Goal: Information Seeking & Learning: Learn about a topic

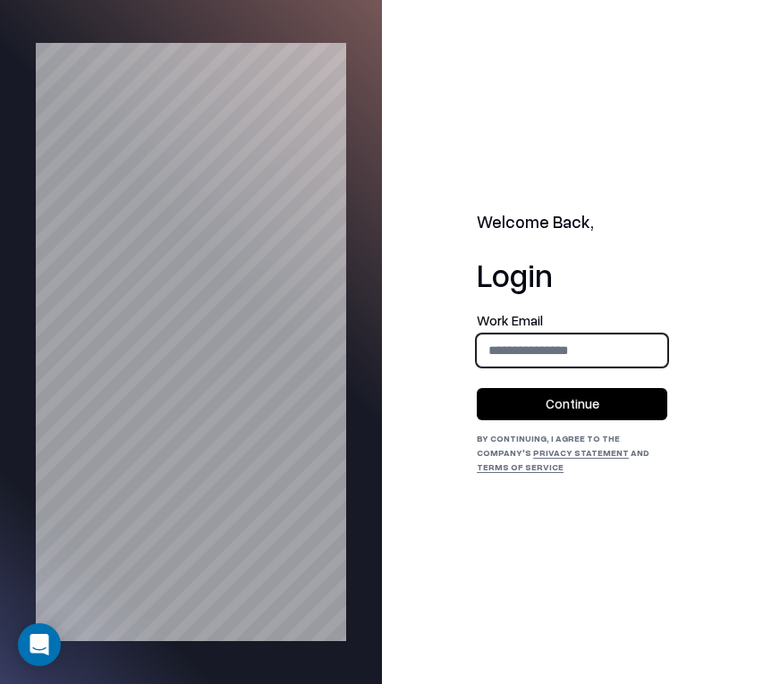
click at [552, 349] on input "email" at bounding box center [572, 350] width 189 height 33
type input "**********"
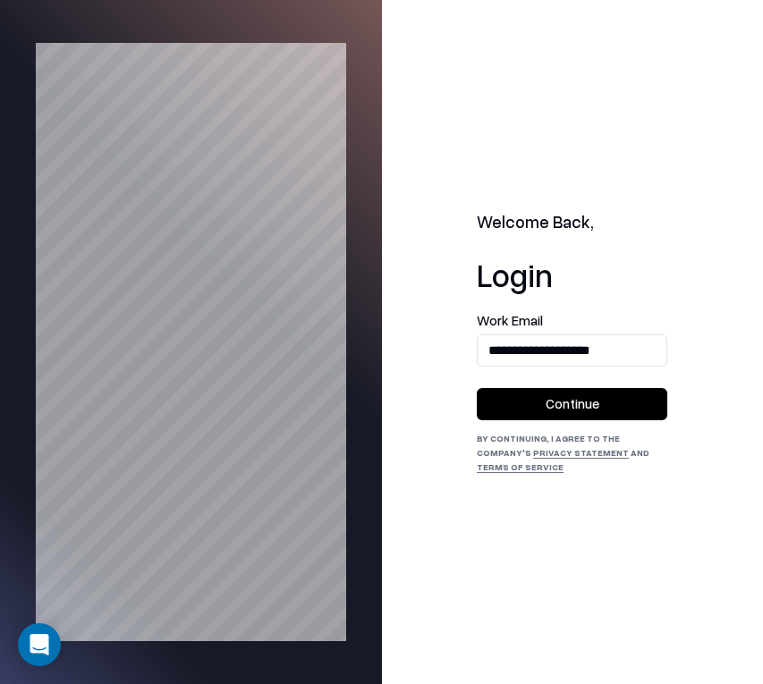
click at [554, 419] on button "Continue" at bounding box center [572, 404] width 190 height 32
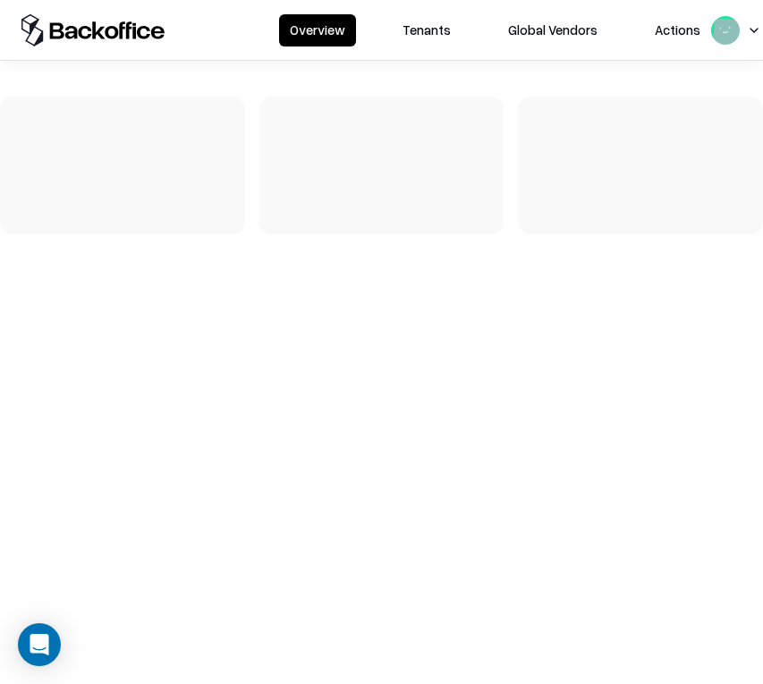
click at [427, 35] on button "Tenants" at bounding box center [427, 30] width 70 height 32
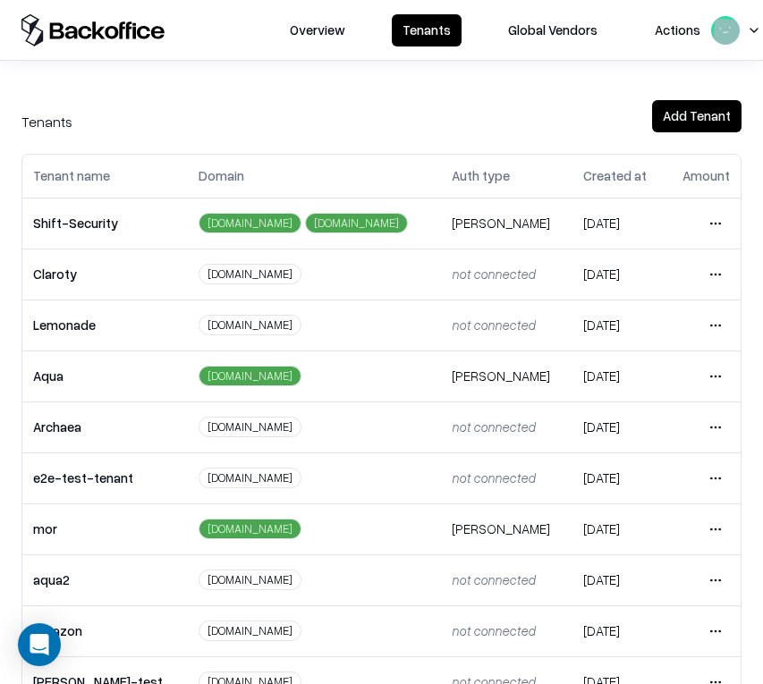
scroll to position [249, 0]
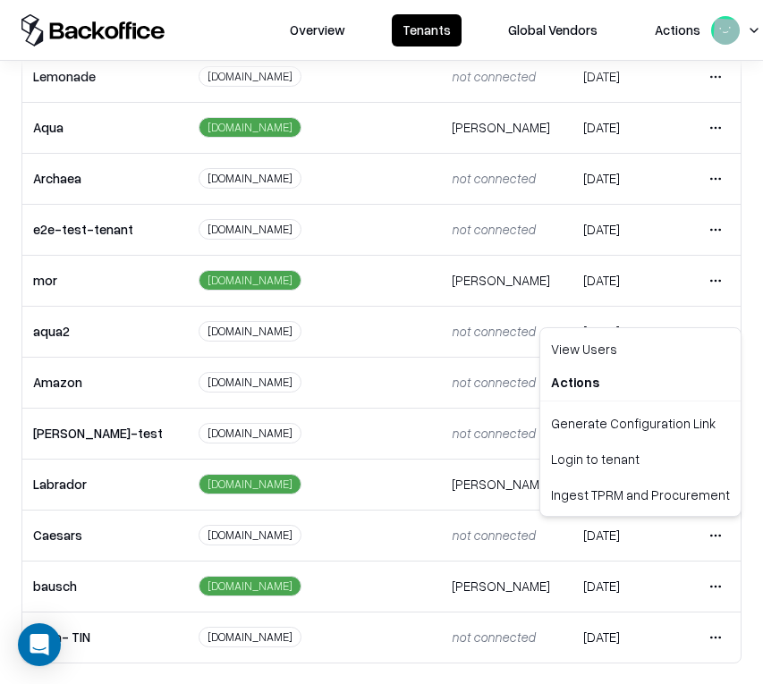
click at [706, 537] on html "Overview Tenants Global Vendors Actions Tenants Add Tenant Tenant name Domain A…" at bounding box center [381, 342] width 763 height 684
click at [660, 459] on div "Login to tenant" at bounding box center [640, 459] width 193 height 36
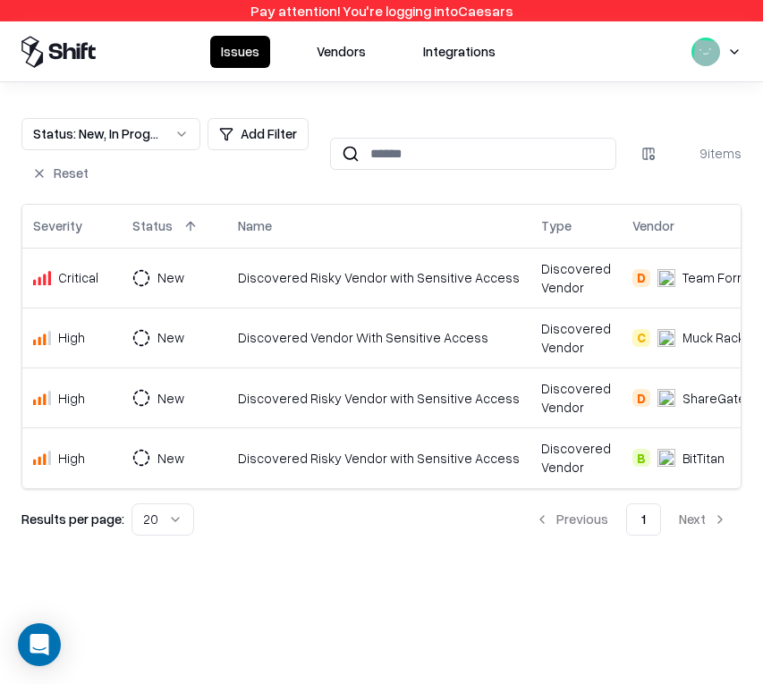
click at [452, 55] on button "Integrations" at bounding box center [459, 52] width 94 height 32
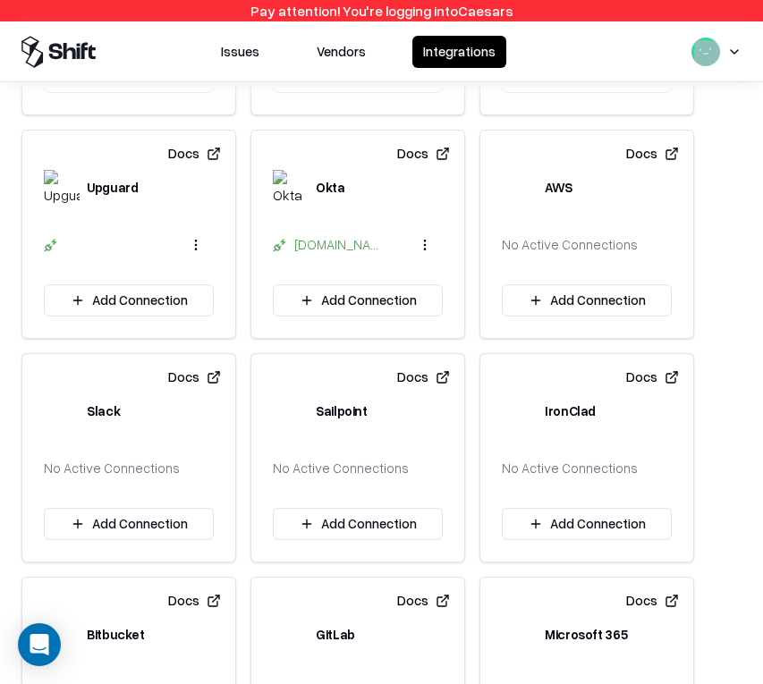
scroll to position [617, 0]
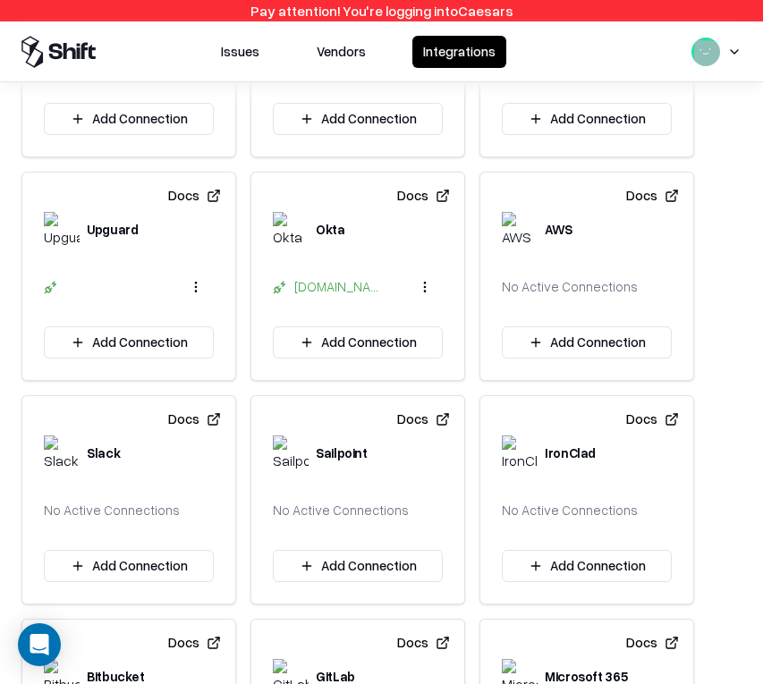
click at [55, 289] on icon at bounding box center [51, 287] width 14 height 14
click at [107, 233] on div "Upguard" at bounding box center [112, 229] width 51 height 19
copy div "Upguard"
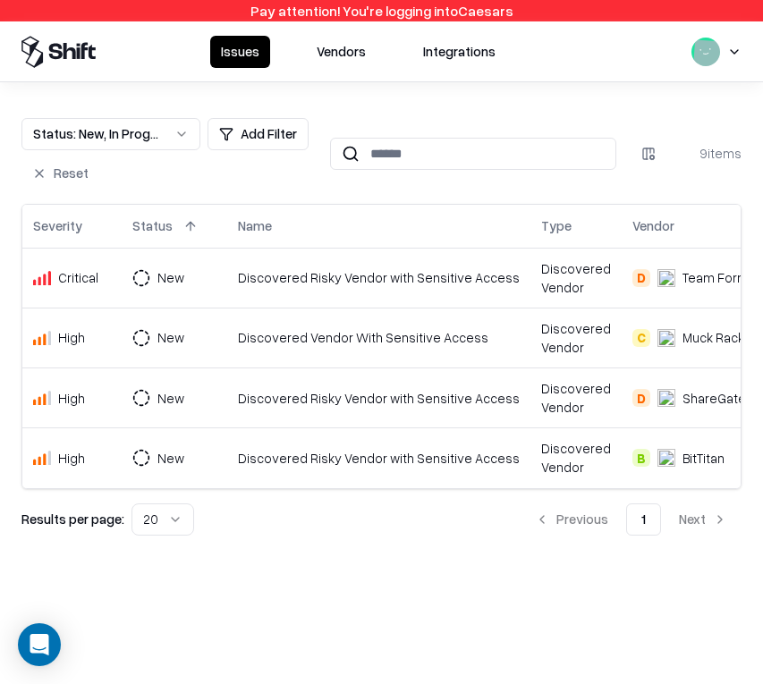
click at [317, 56] on button "Vendors" at bounding box center [341, 52] width 71 height 32
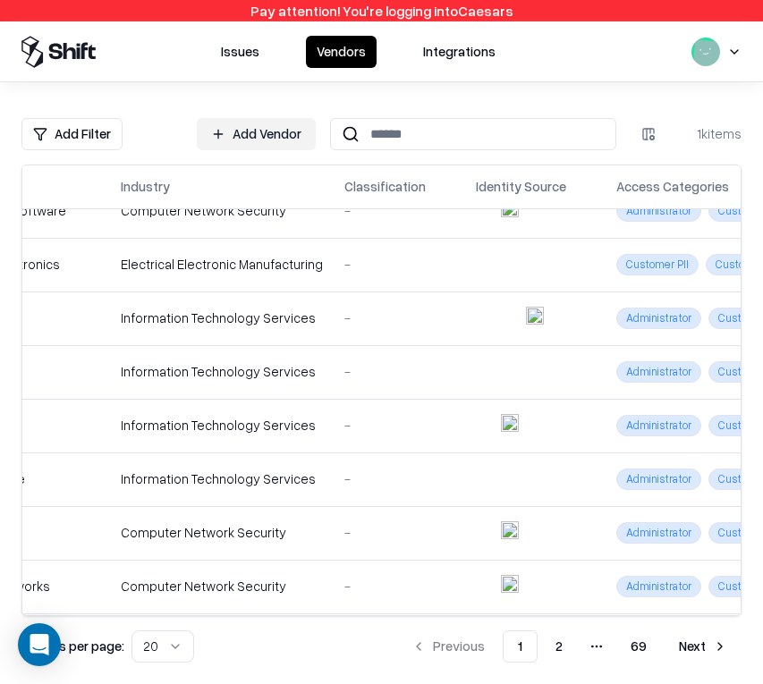
scroll to position [666, 163]
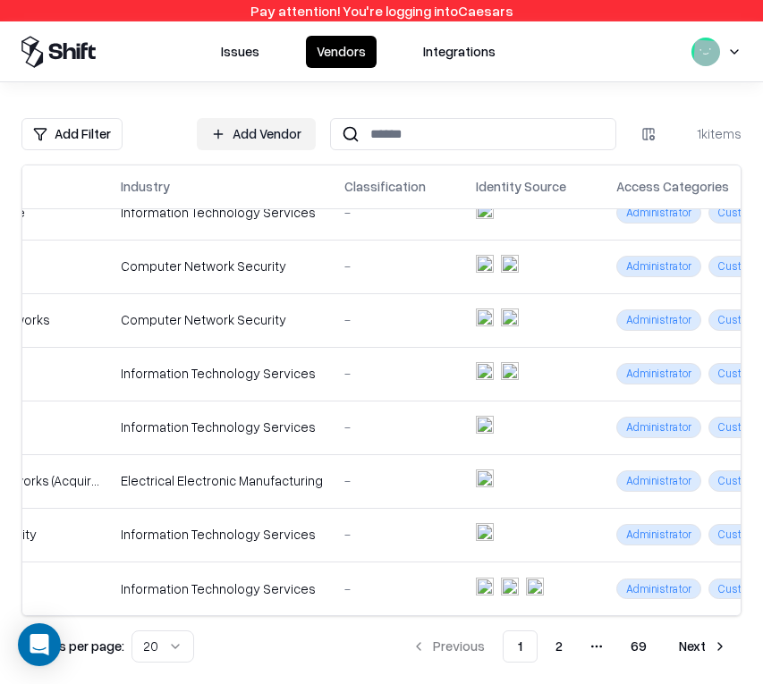
click at [641, 649] on button "69" at bounding box center [638, 646] width 45 height 32
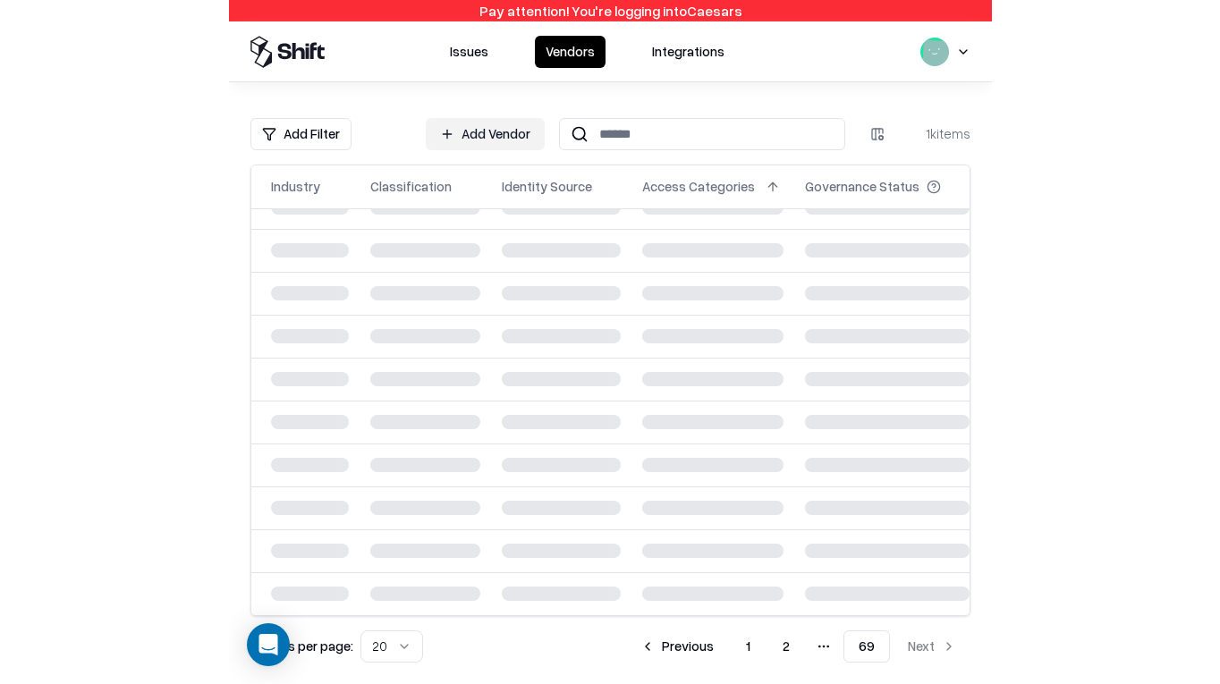
scroll to position [0, 163]
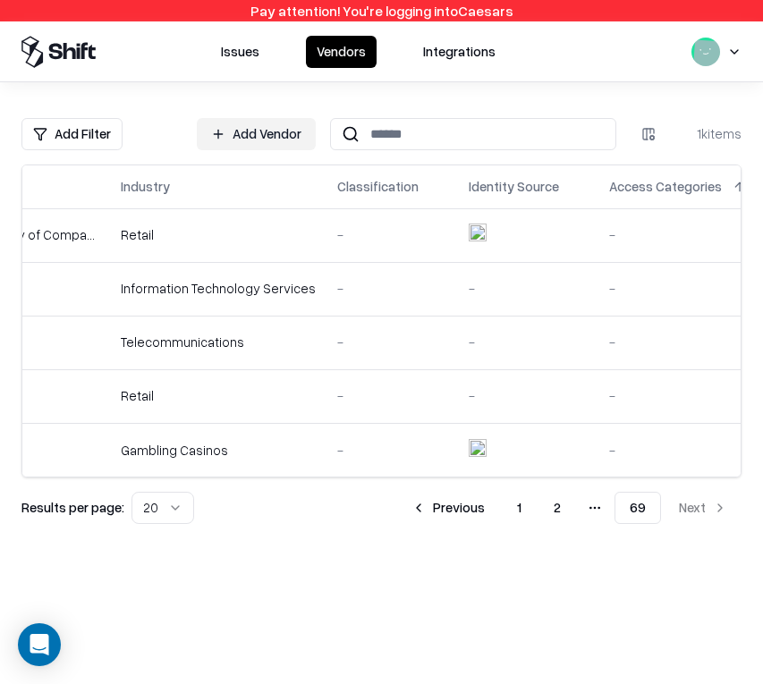
click at [349, 411] on td "-" at bounding box center [391, 396] width 131 height 54
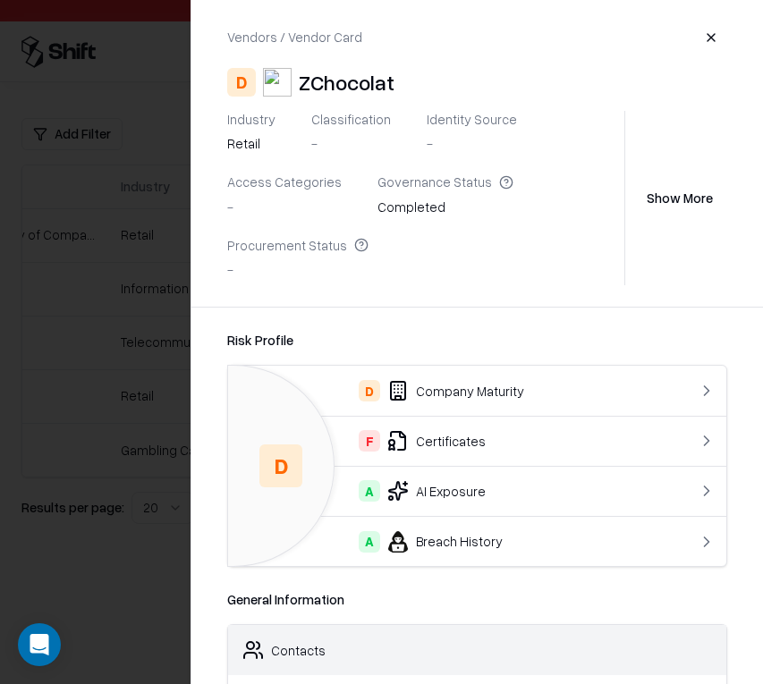
click at [660, 188] on button "Show More" at bounding box center [679, 198] width 95 height 32
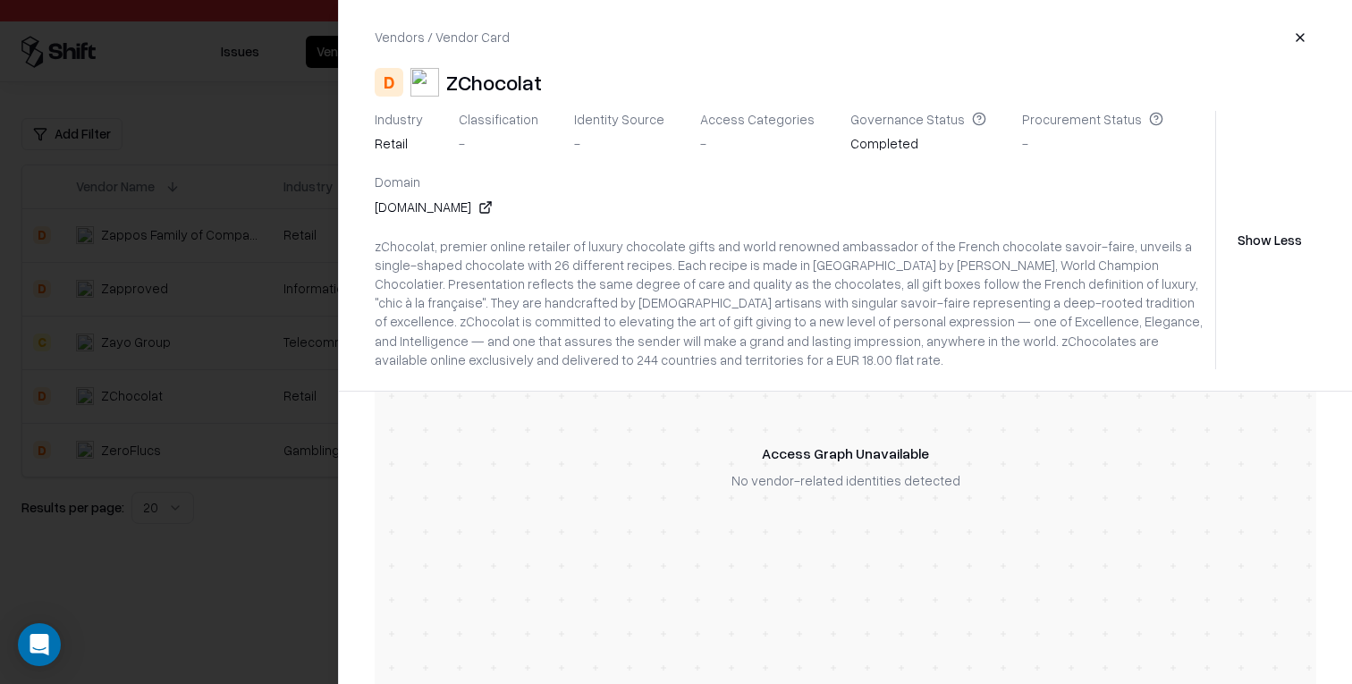
scroll to position [0, 0]
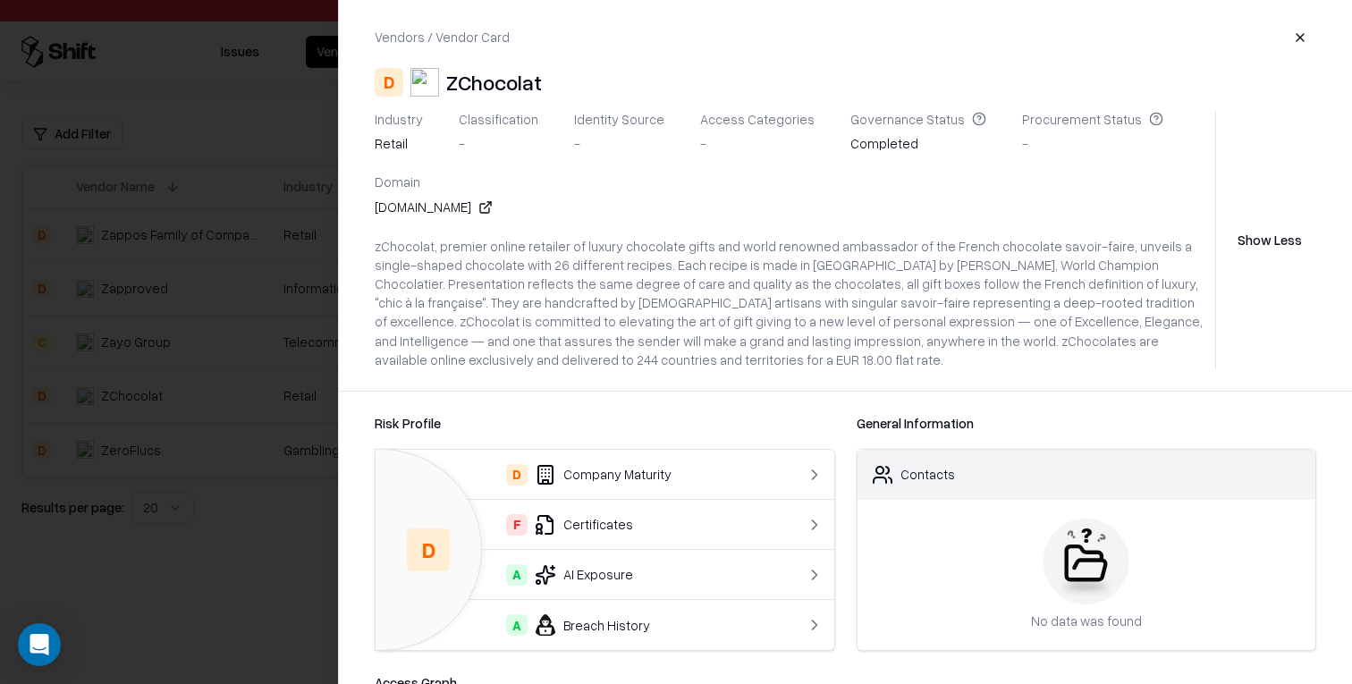
click at [762, 141] on div "Completed" at bounding box center [918, 146] width 136 height 25
click at [762, 299] on div "zChocolat, premier online retailer of luxury chocolate gifts and world renowned…" at bounding box center [791, 303] width 833 height 132
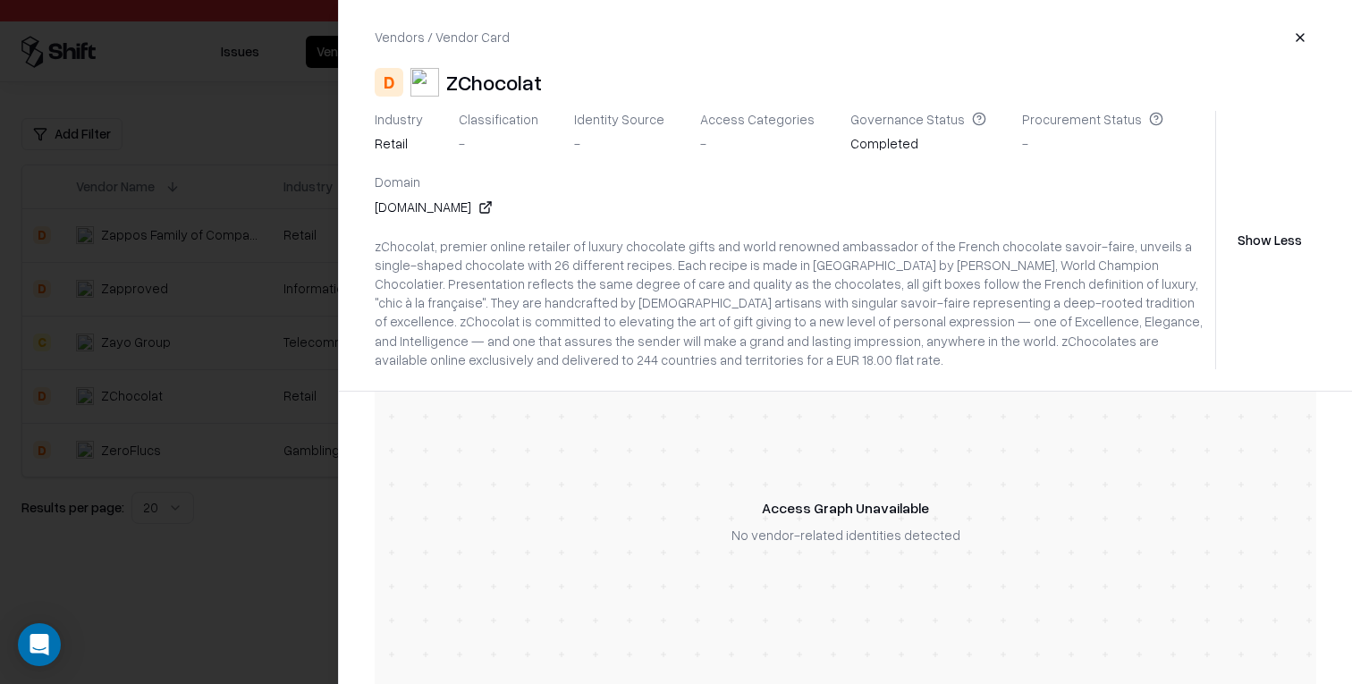
scroll to position [474, 0]
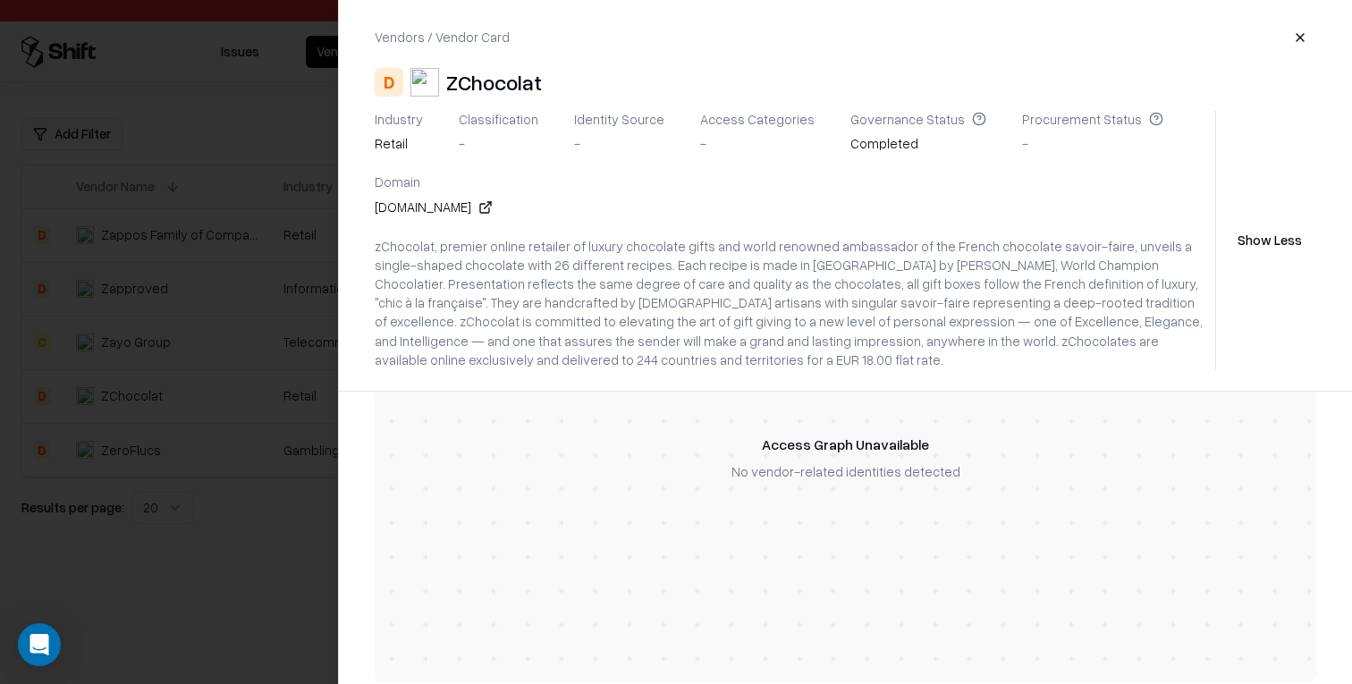
click at [140, 443] on div at bounding box center [676, 342] width 1352 height 684
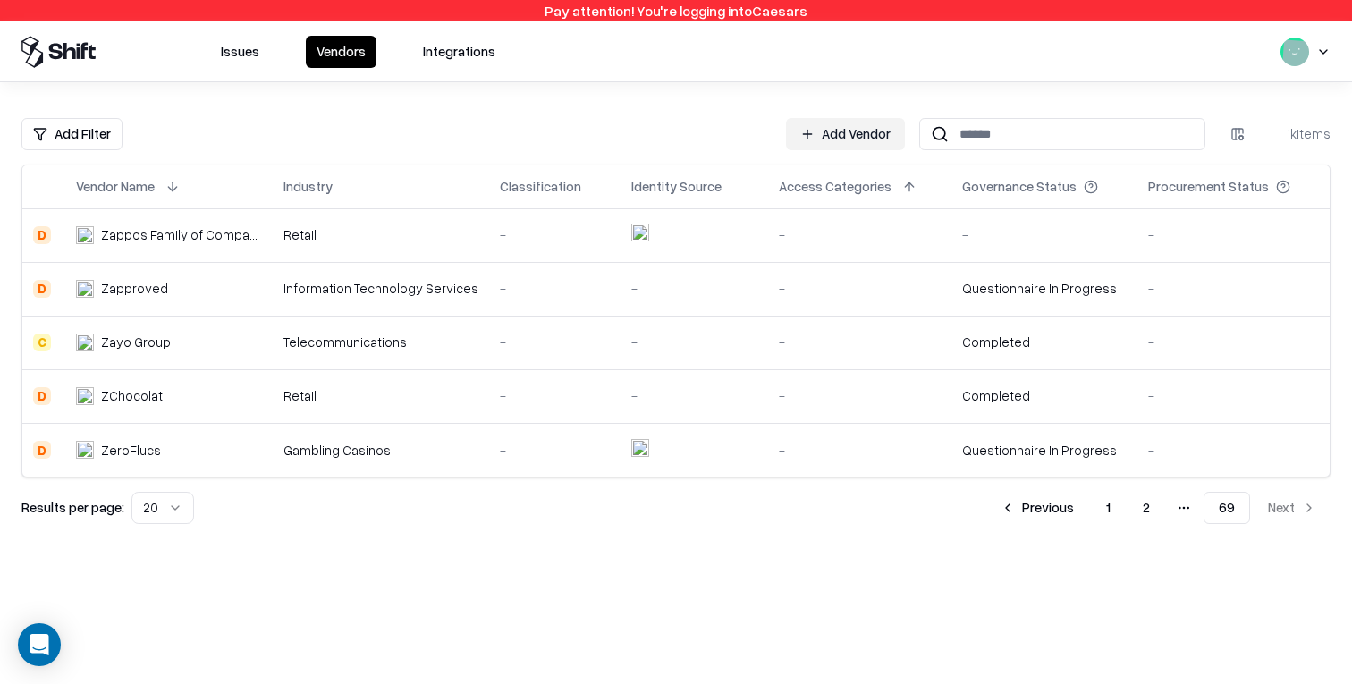
click at [345, 439] on td "Gambling Casinos" at bounding box center [381, 450] width 216 height 54
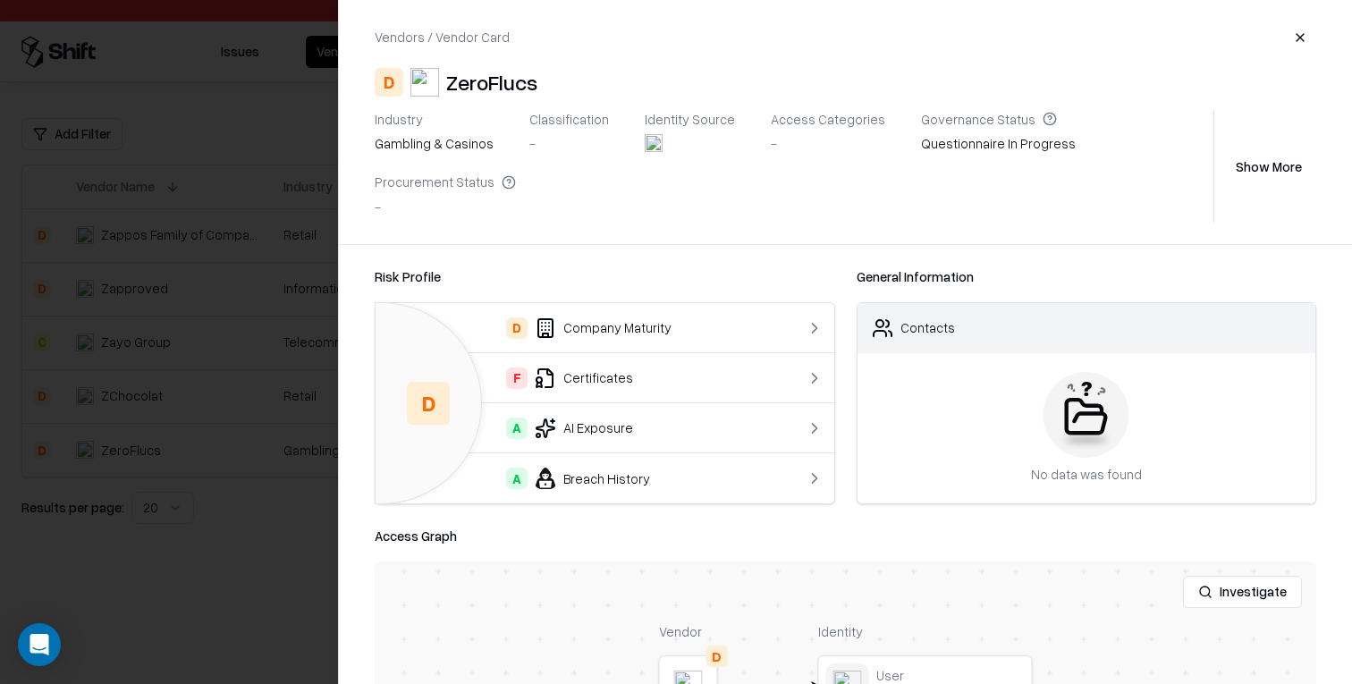
click at [675, 353] on td "F Certificates" at bounding box center [579, 378] width 407 height 50
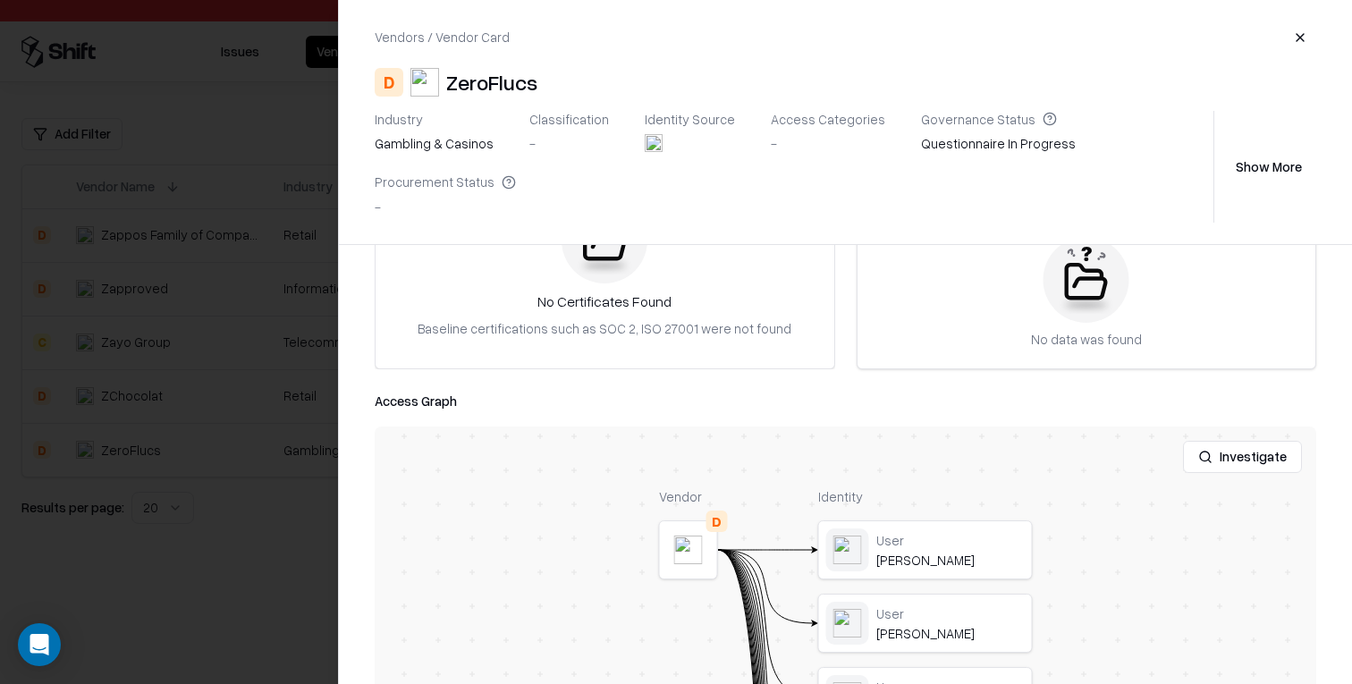
scroll to position [0, 0]
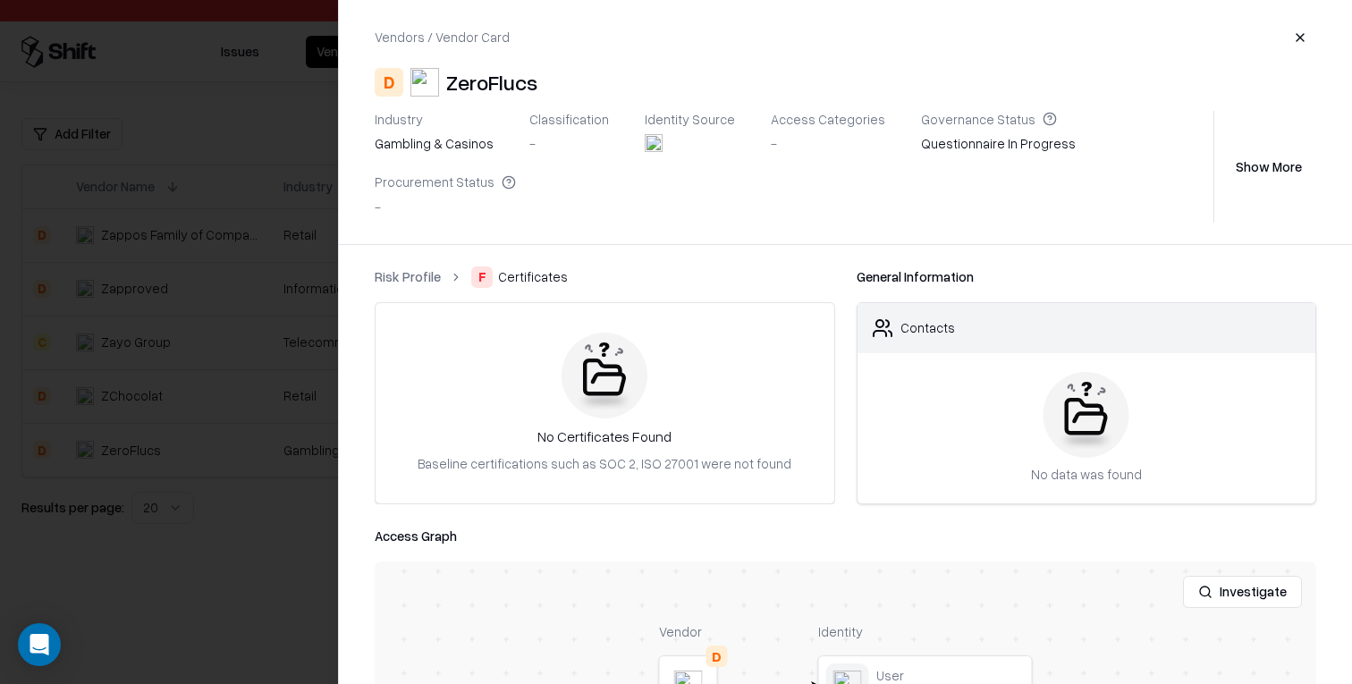
click at [404, 267] on link "Risk Profile" at bounding box center [408, 276] width 66 height 19
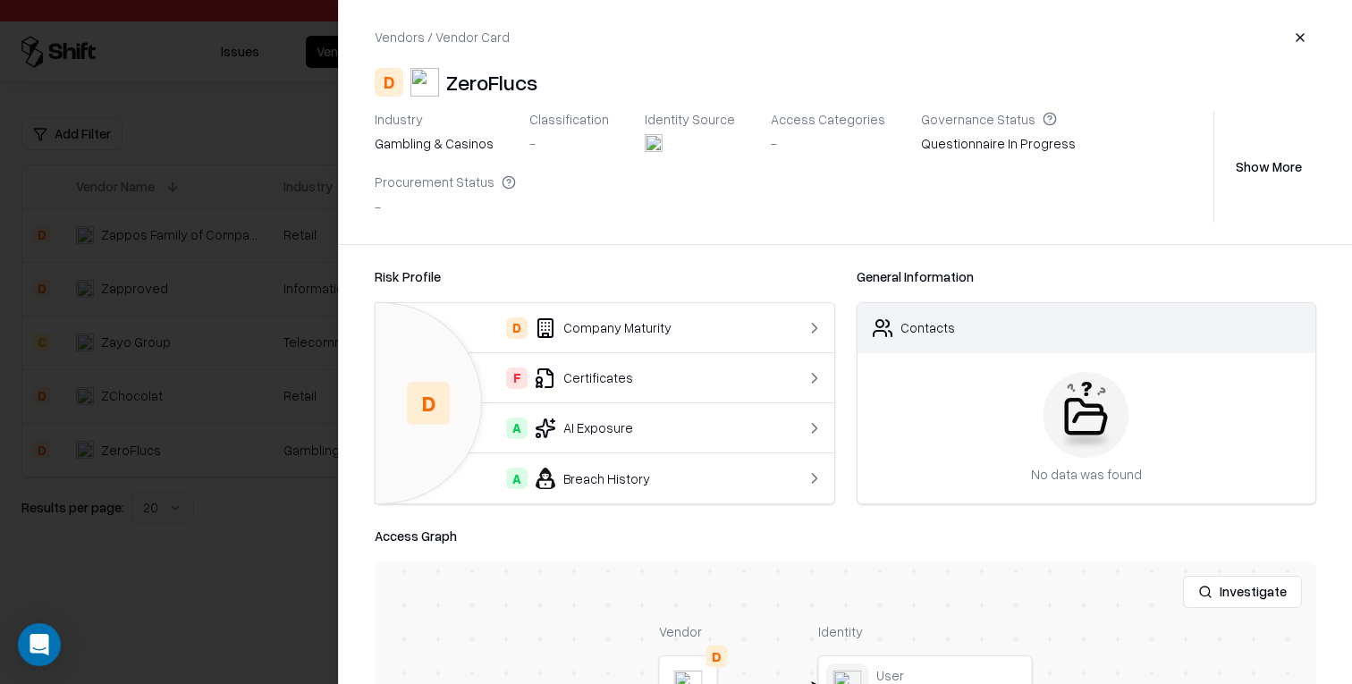
click at [661, 317] on div "D Company Maturity" at bounding box center [579, 327] width 378 height 21
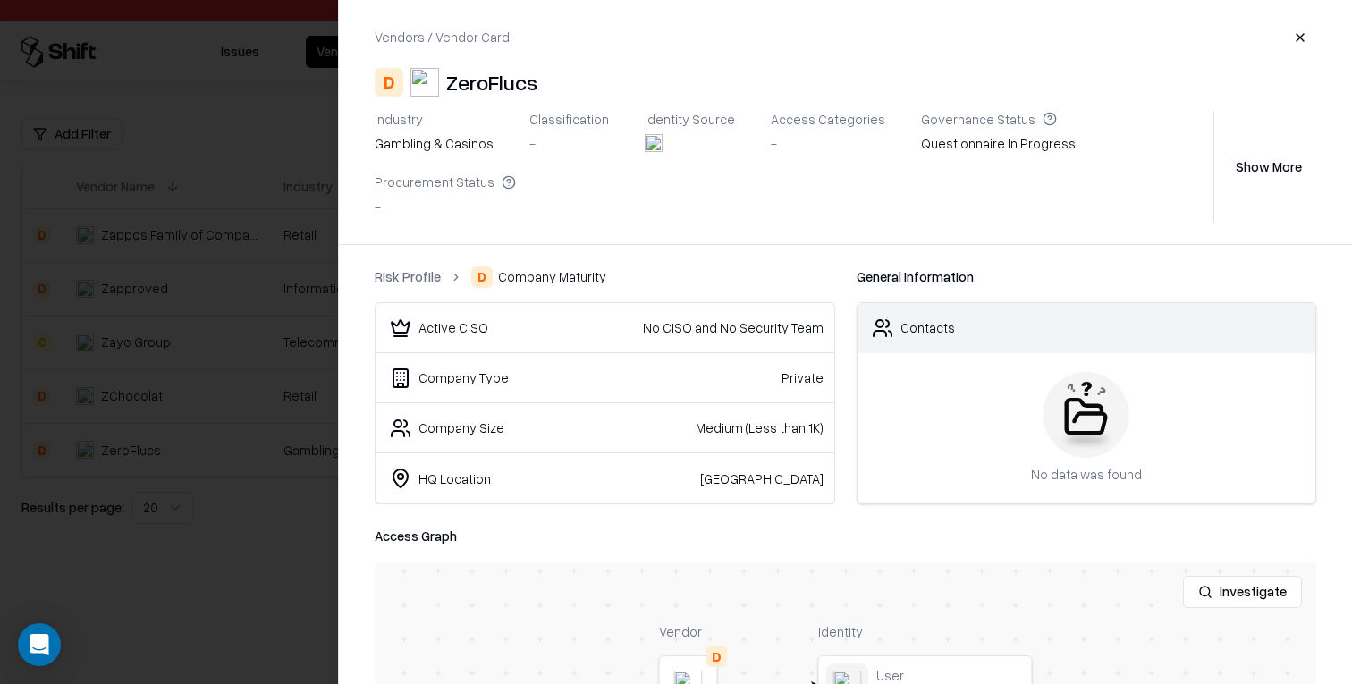
click at [405, 267] on link "Risk Profile" at bounding box center [408, 276] width 66 height 19
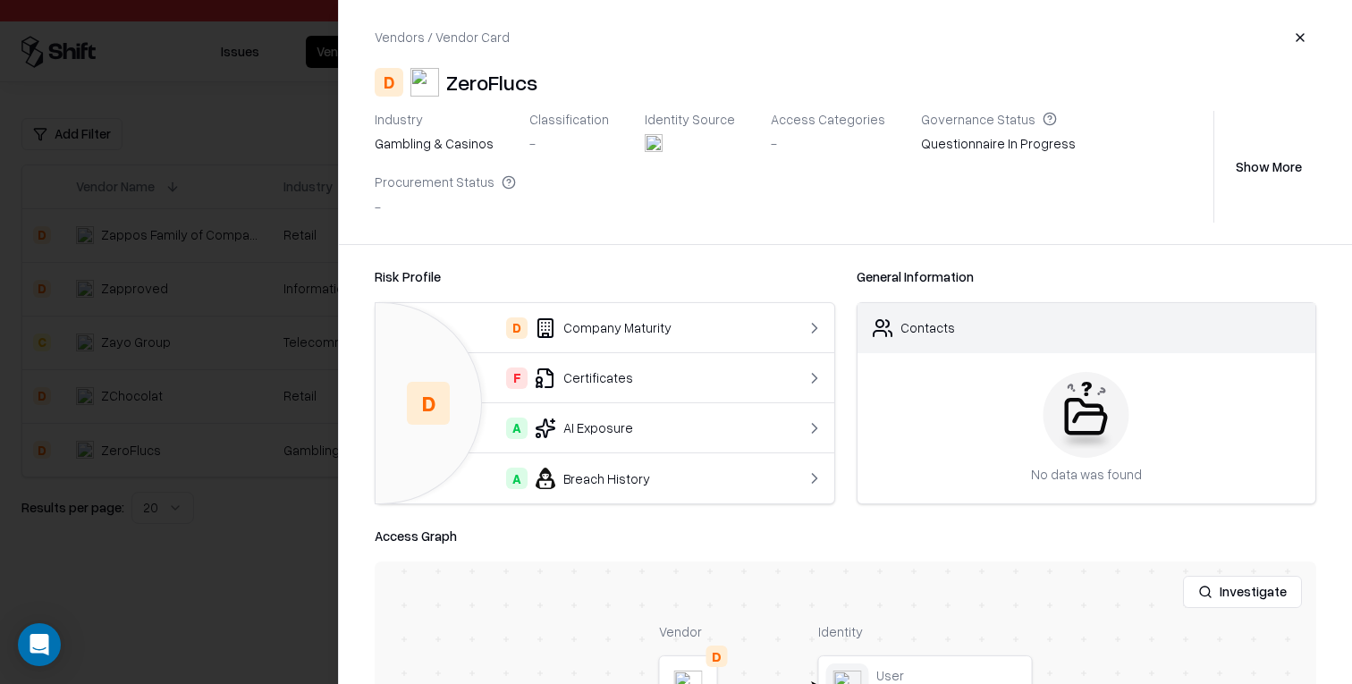
click at [626, 468] on div "A Breach History" at bounding box center [579, 478] width 378 height 21
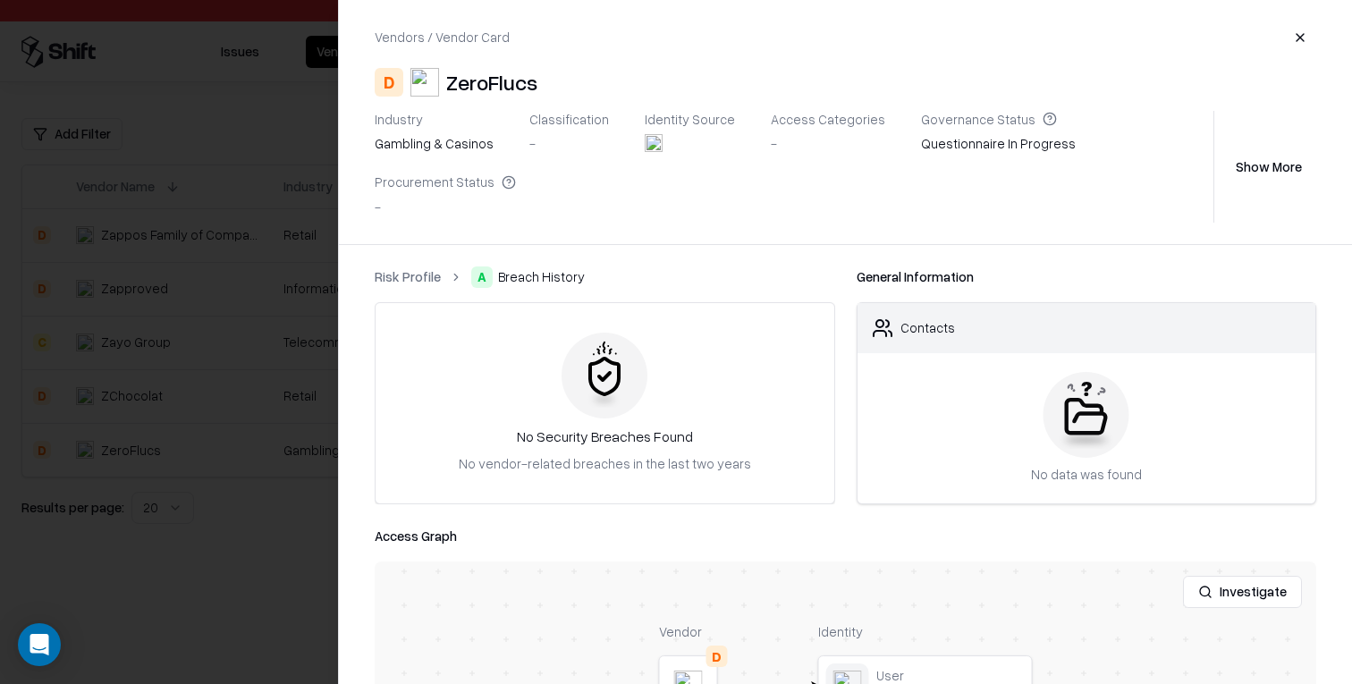
click at [417, 267] on link "Risk Profile" at bounding box center [408, 276] width 66 height 19
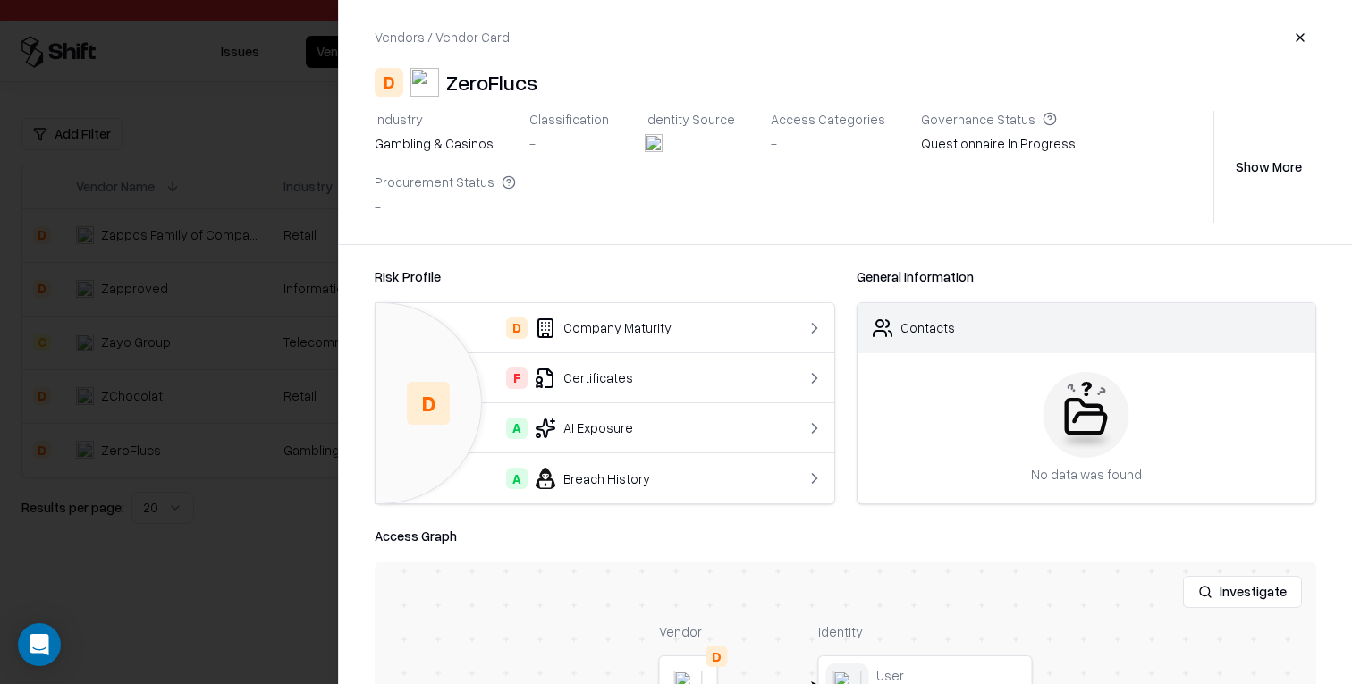
click at [154, 365] on div at bounding box center [676, 342] width 1352 height 684
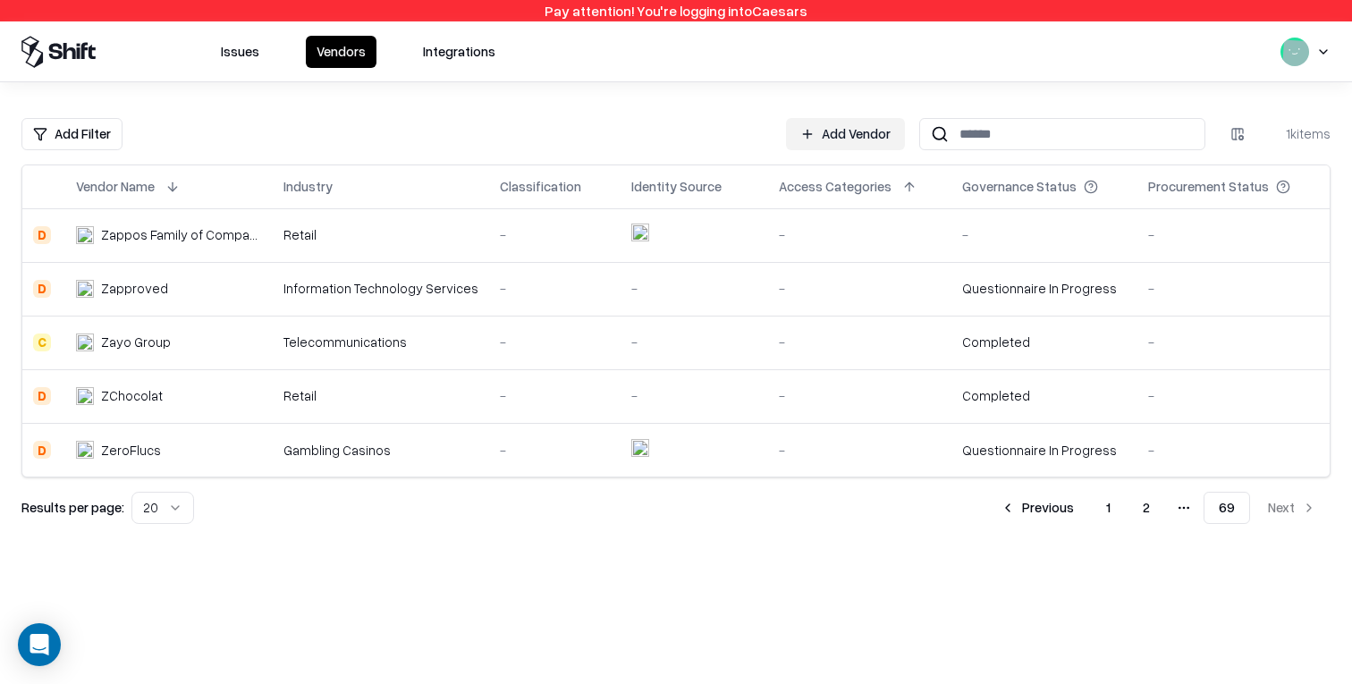
click at [168, 251] on td "Zappos Family of Companies" at bounding box center [168, 235] width 207 height 54
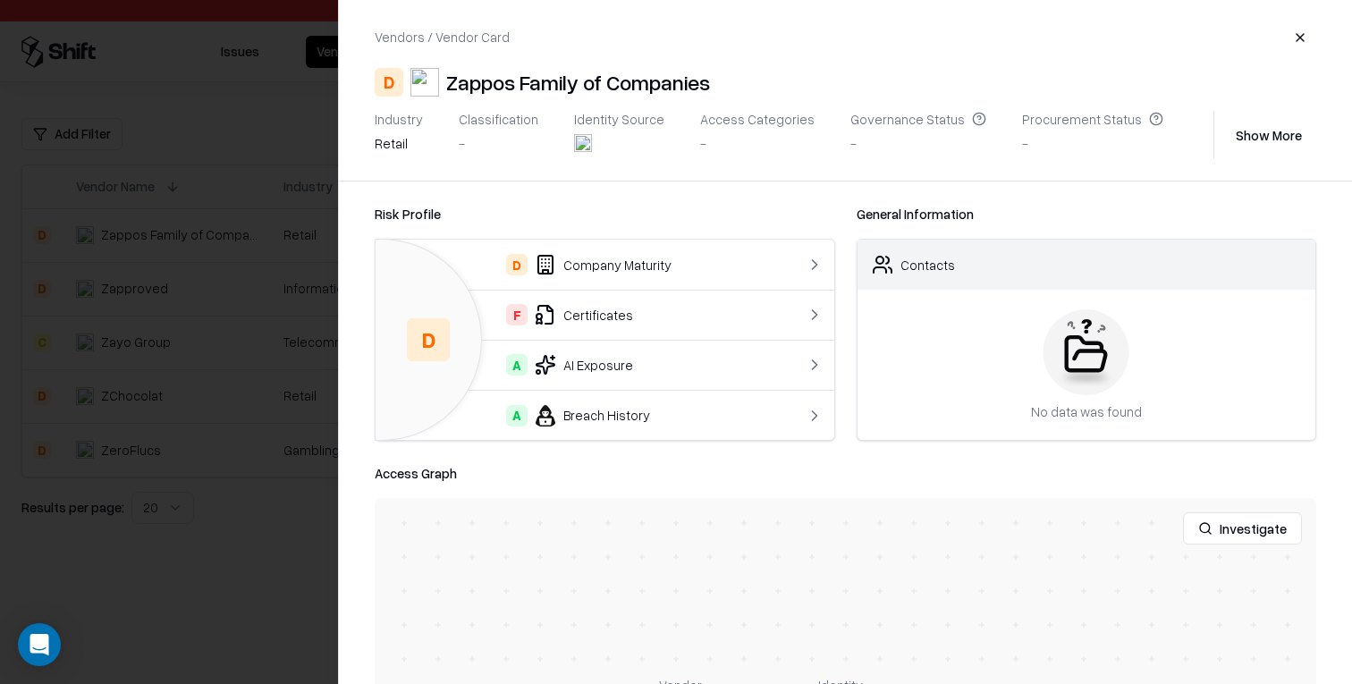
click at [614, 258] on div "D Company Maturity" at bounding box center [579, 264] width 378 height 21
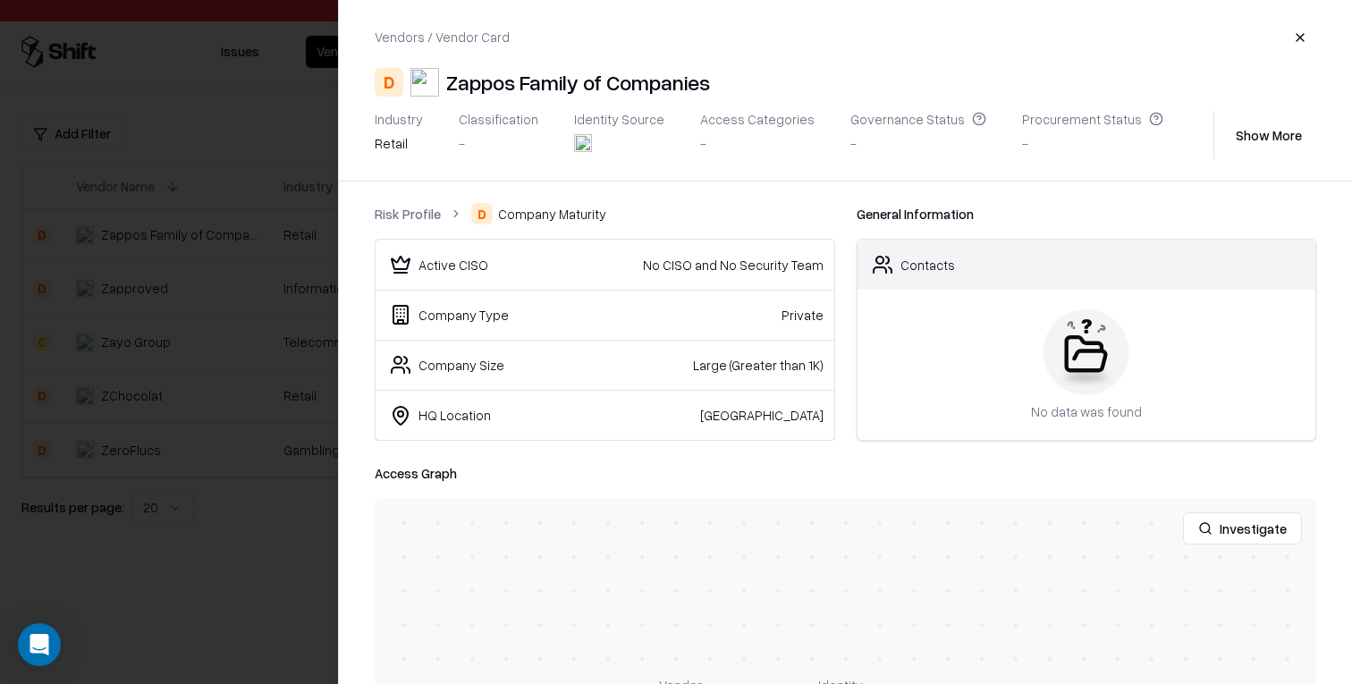
click at [427, 213] on link "Risk Profile" at bounding box center [408, 214] width 66 height 19
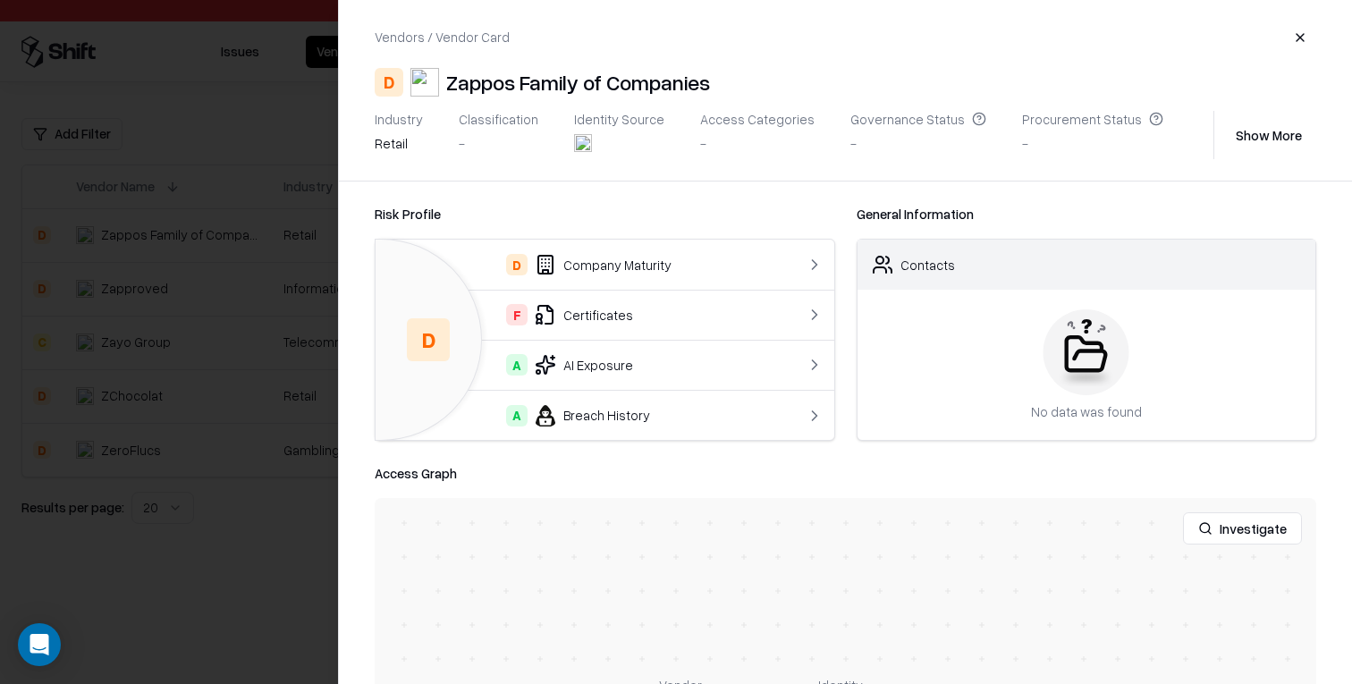
click at [637, 324] on div "F Certificates" at bounding box center [579, 314] width 378 height 21
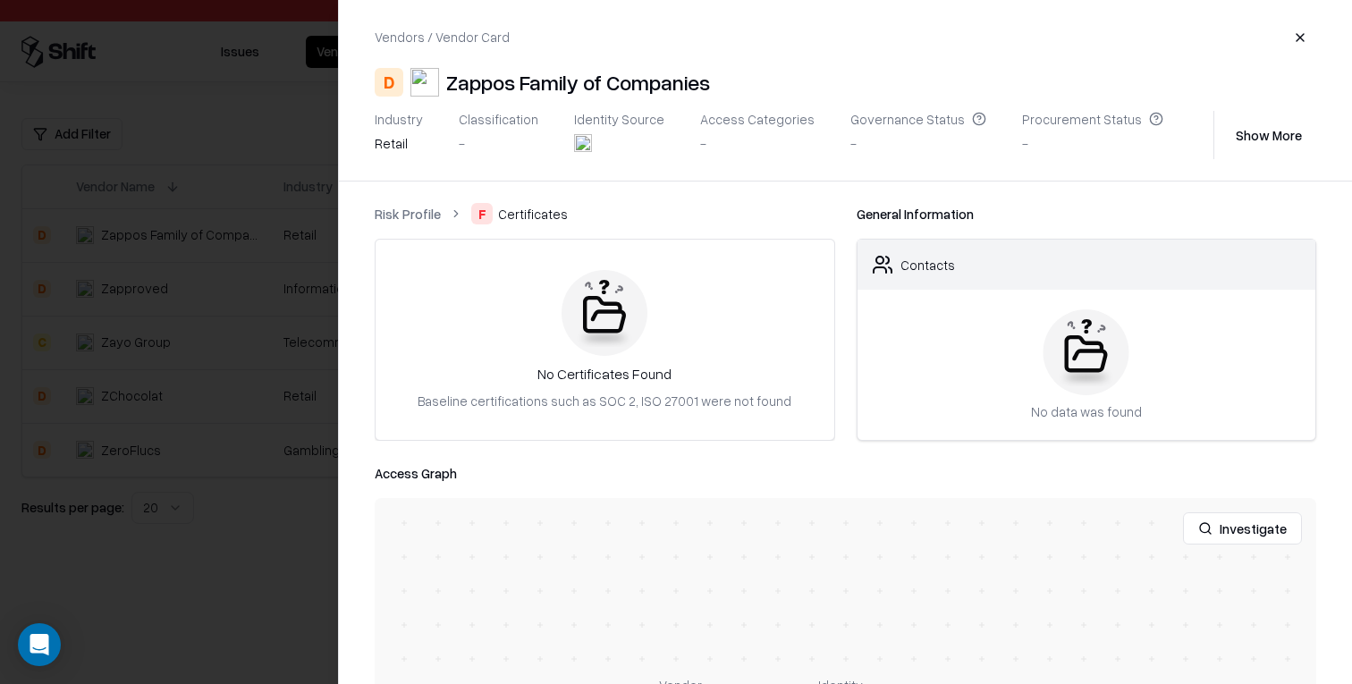
click at [416, 220] on link "Risk Profile" at bounding box center [408, 214] width 66 height 19
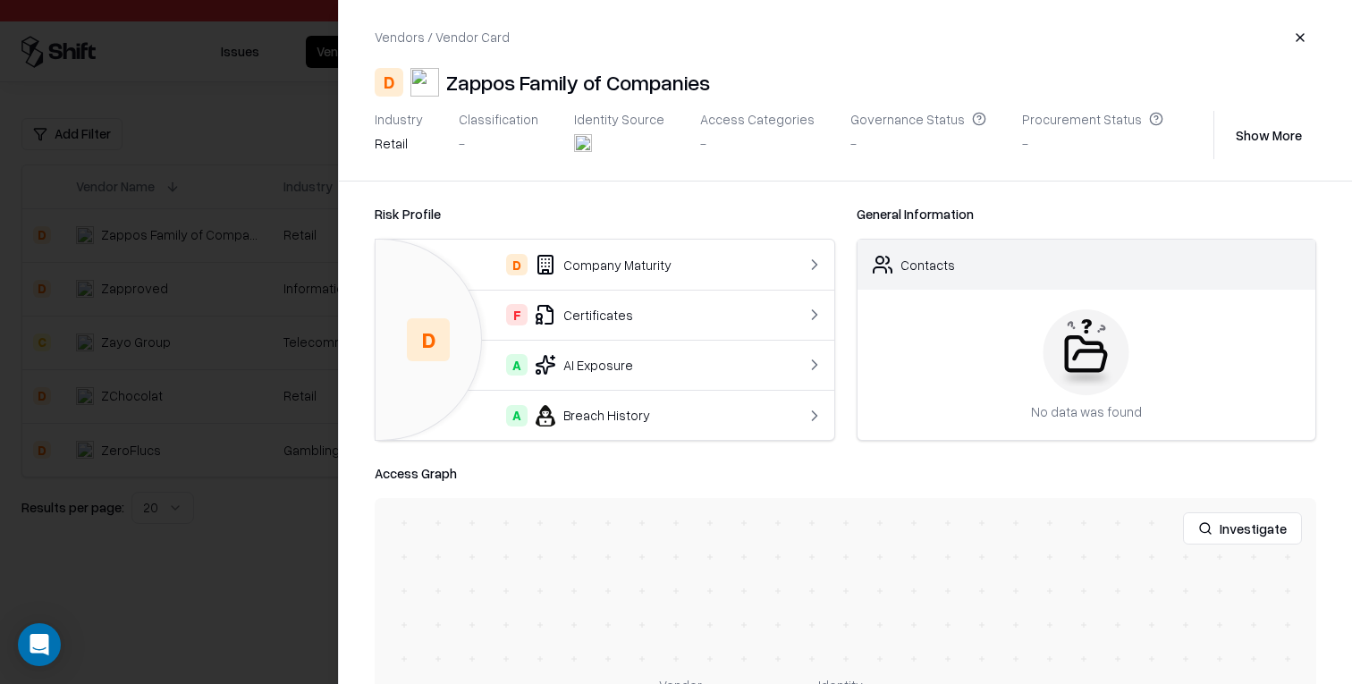
click at [305, 258] on div at bounding box center [676, 342] width 1352 height 684
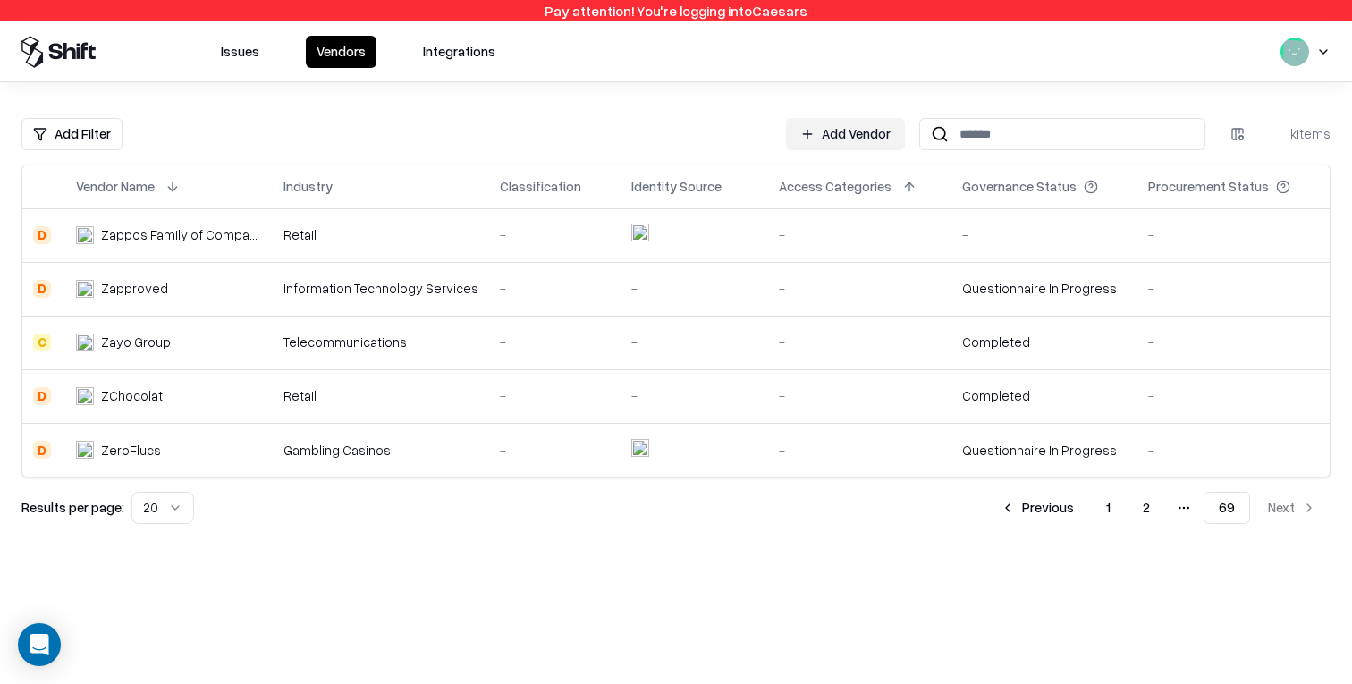
click at [762, 510] on button "2" at bounding box center [1147, 508] width 36 height 32
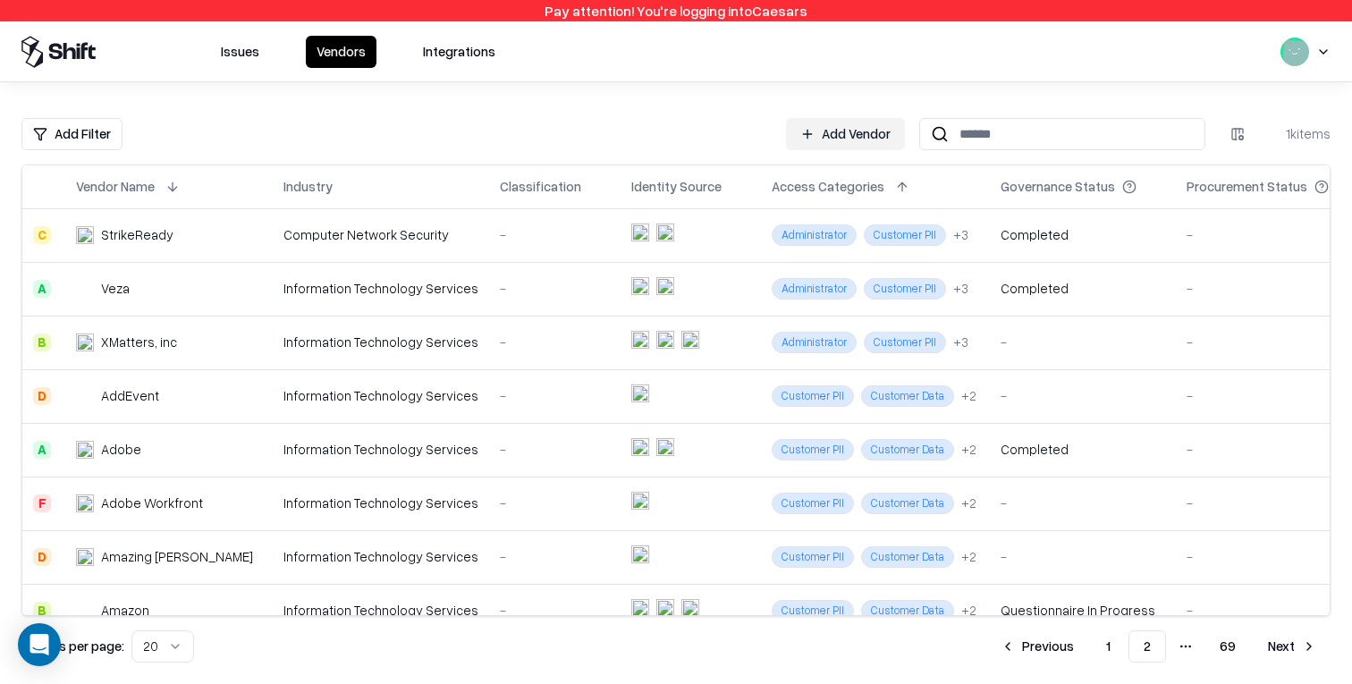
click at [762, 640] on icon "pagination" at bounding box center [1186, 646] width 14 height 14
click at [762, 649] on icon "pagination" at bounding box center [1186, 646] width 14 height 14
click at [762, 495] on div "-" at bounding box center [1083, 503] width 165 height 19
